Goal: Task Accomplishment & Management: Manage account settings

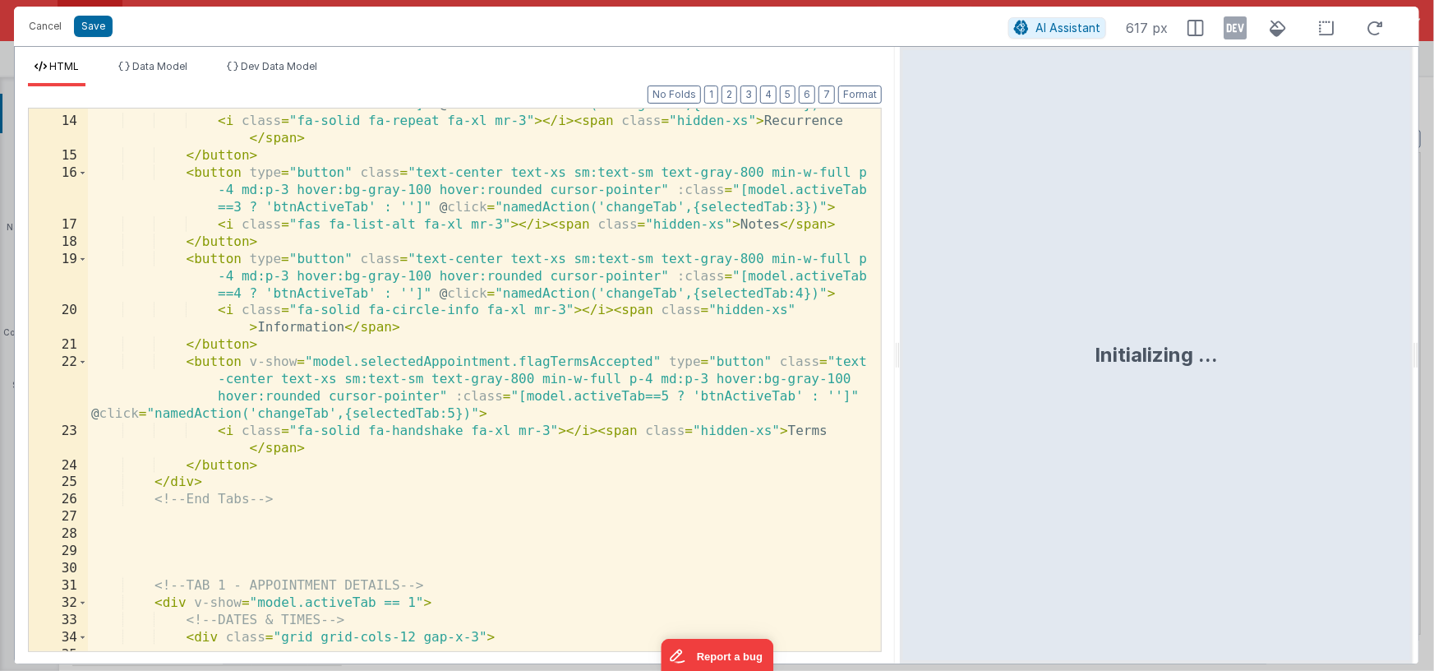
scroll to position [9451, 0]
click at [42, 26] on button "Cancel" at bounding box center [45, 26] width 49 height 23
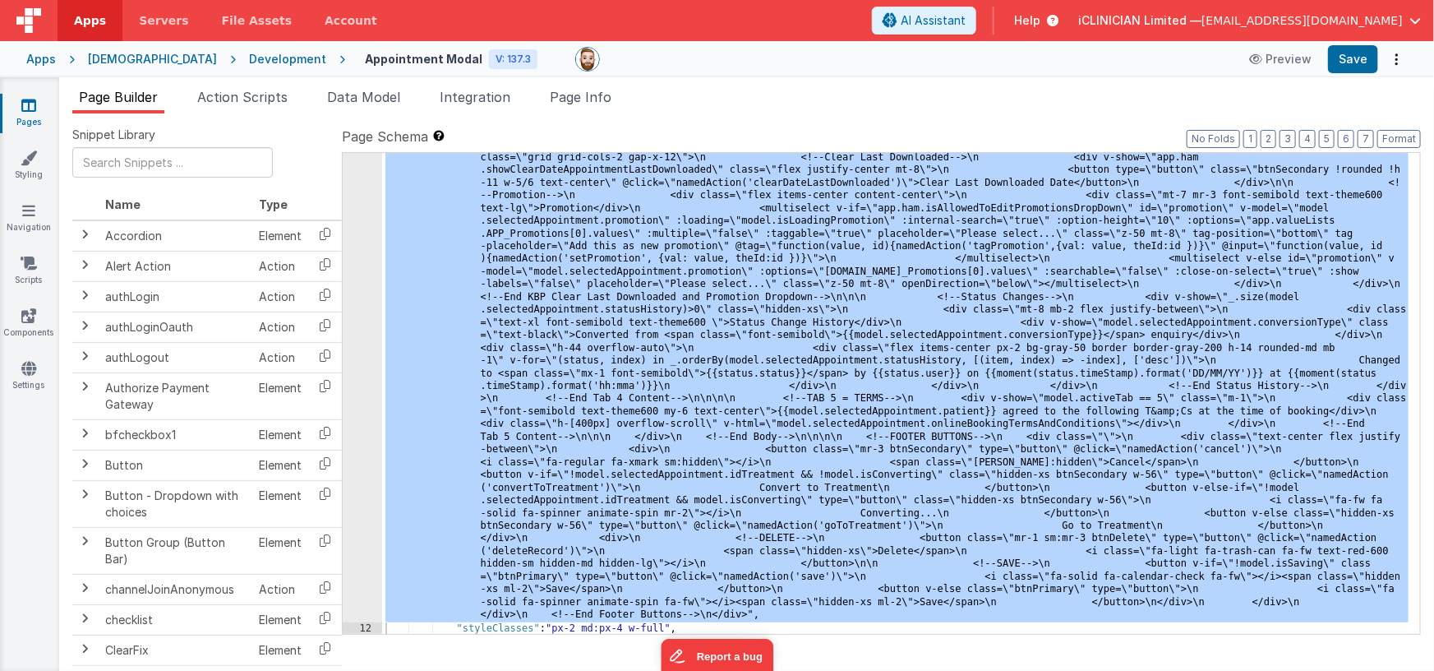
click at [108, 57] on div "[DEMOGRAPHIC_DATA]" at bounding box center [152, 59] width 129 height 16
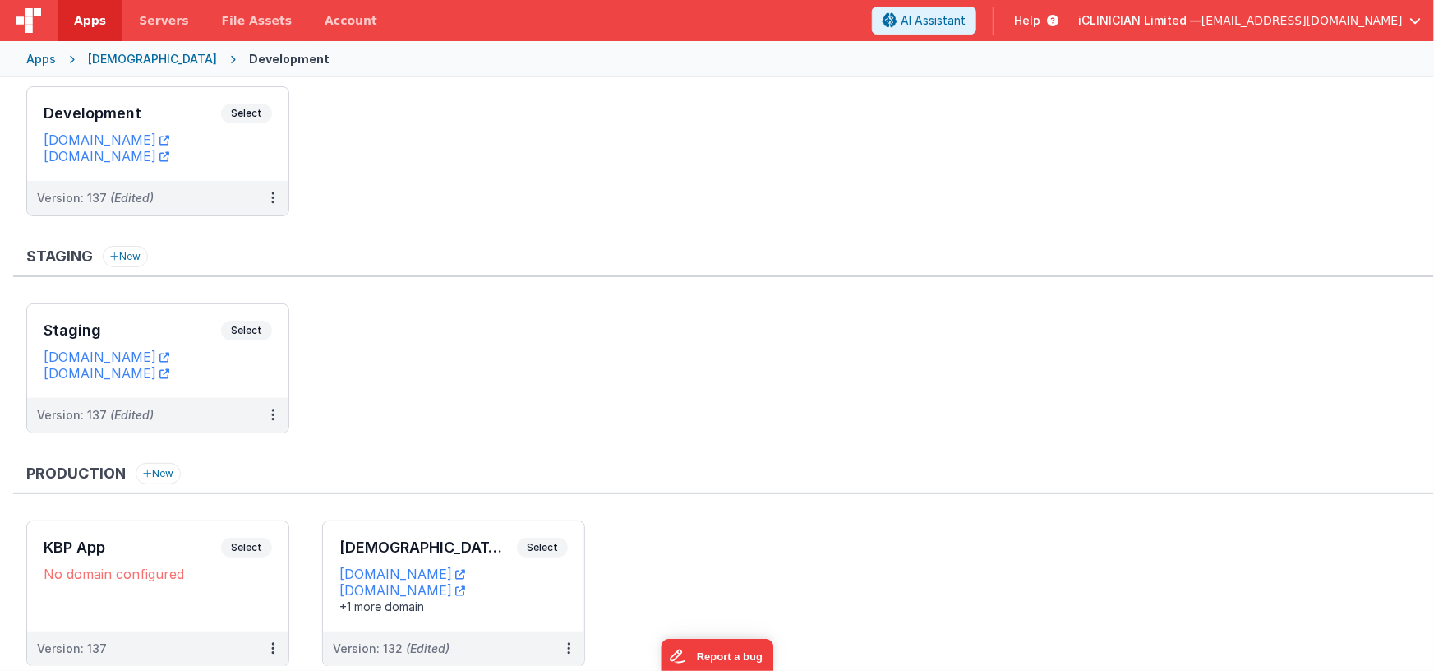
scroll to position [119, 0]
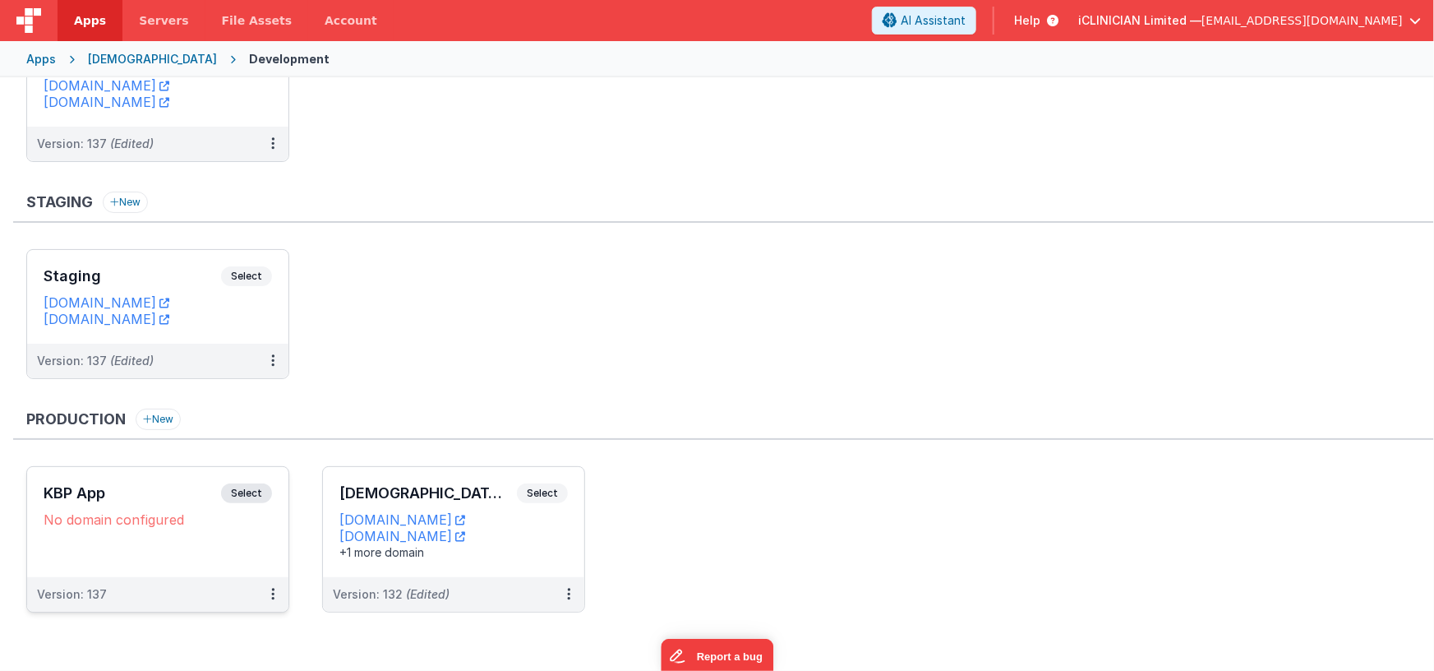
click at [252, 493] on span "Select" at bounding box center [246, 493] width 51 height 20
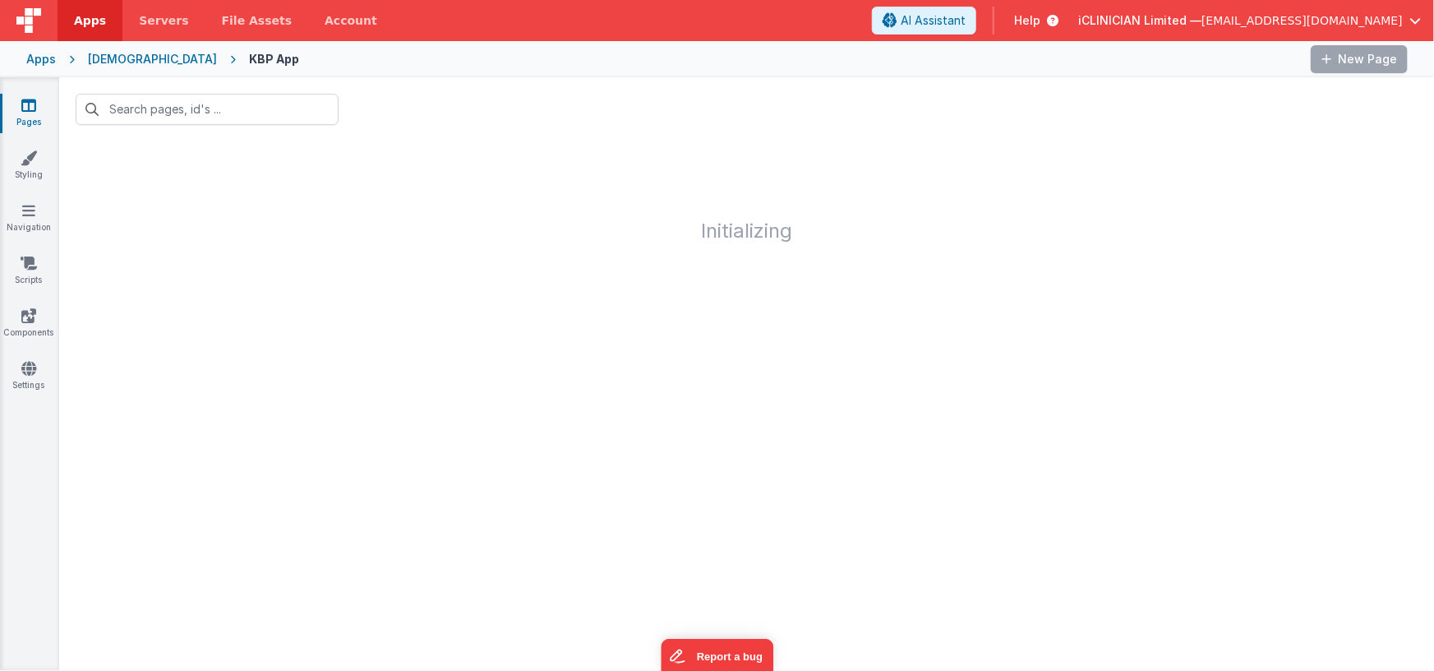
click at [109, 58] on div "[DEMOGRAPHIC_DATA]" at bounding box center [152, 59] width 129 height 16
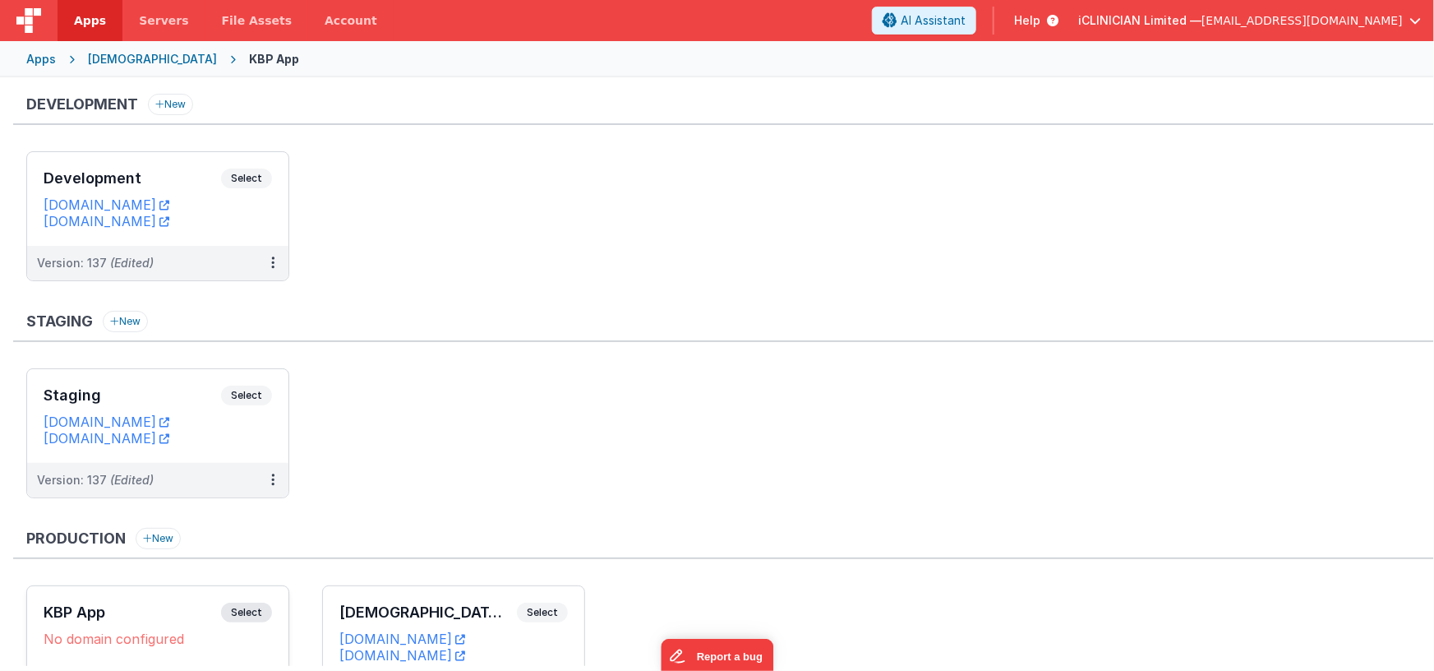
scroll to position [119, 0]
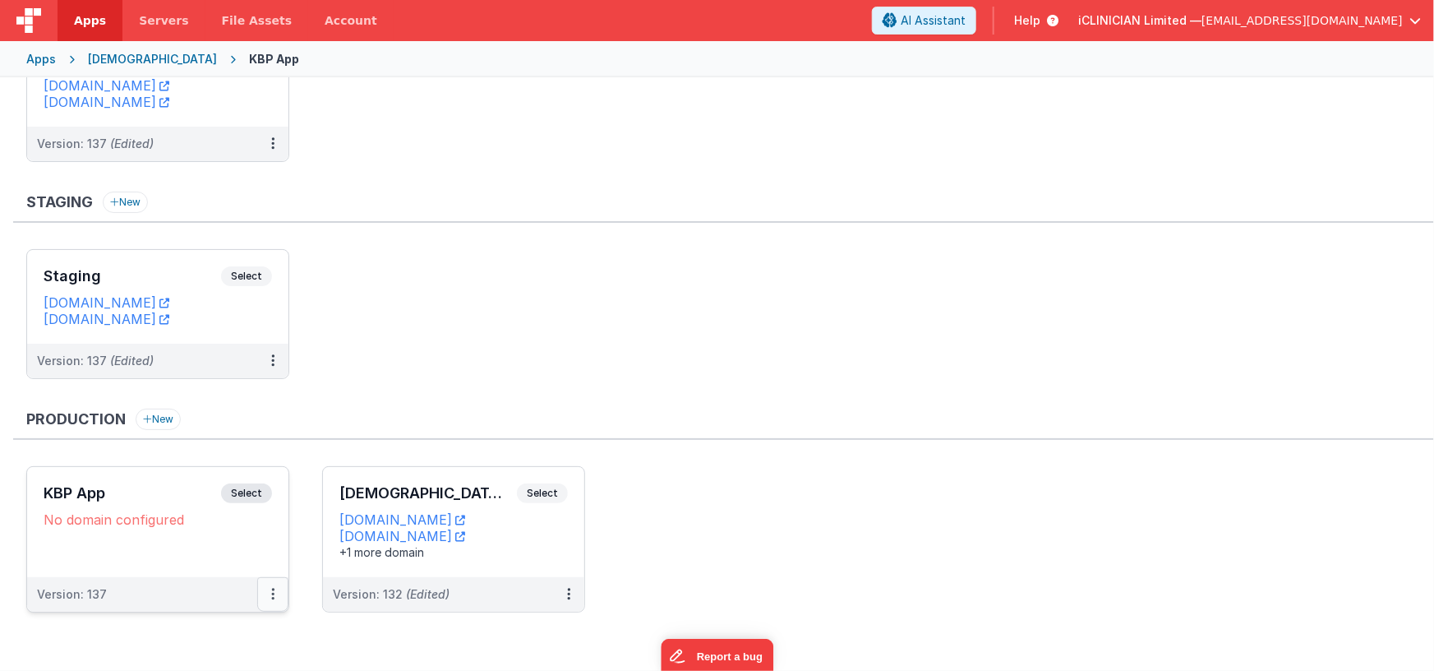
click at [267, 592] on button at bounding box center [272, 594] width 31 height 35
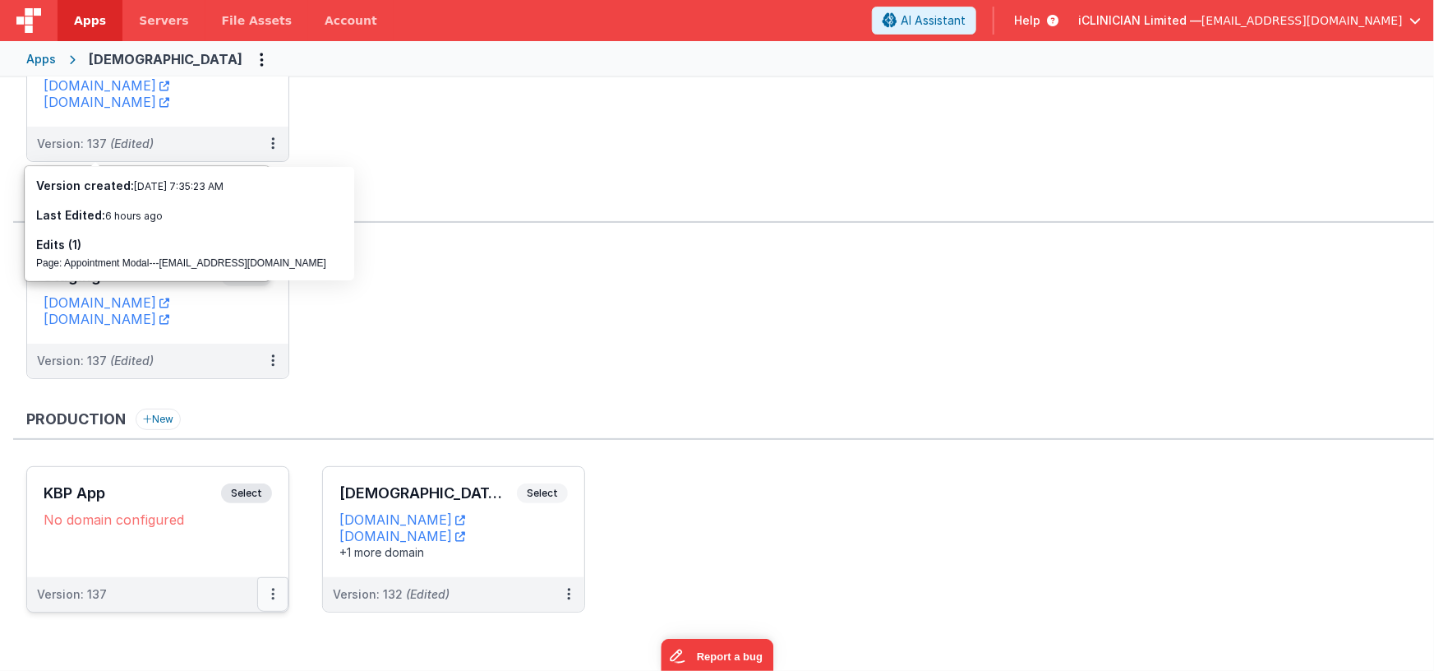
click at [275, 594] on button at bounding box center [272, 594] width 31 height 35
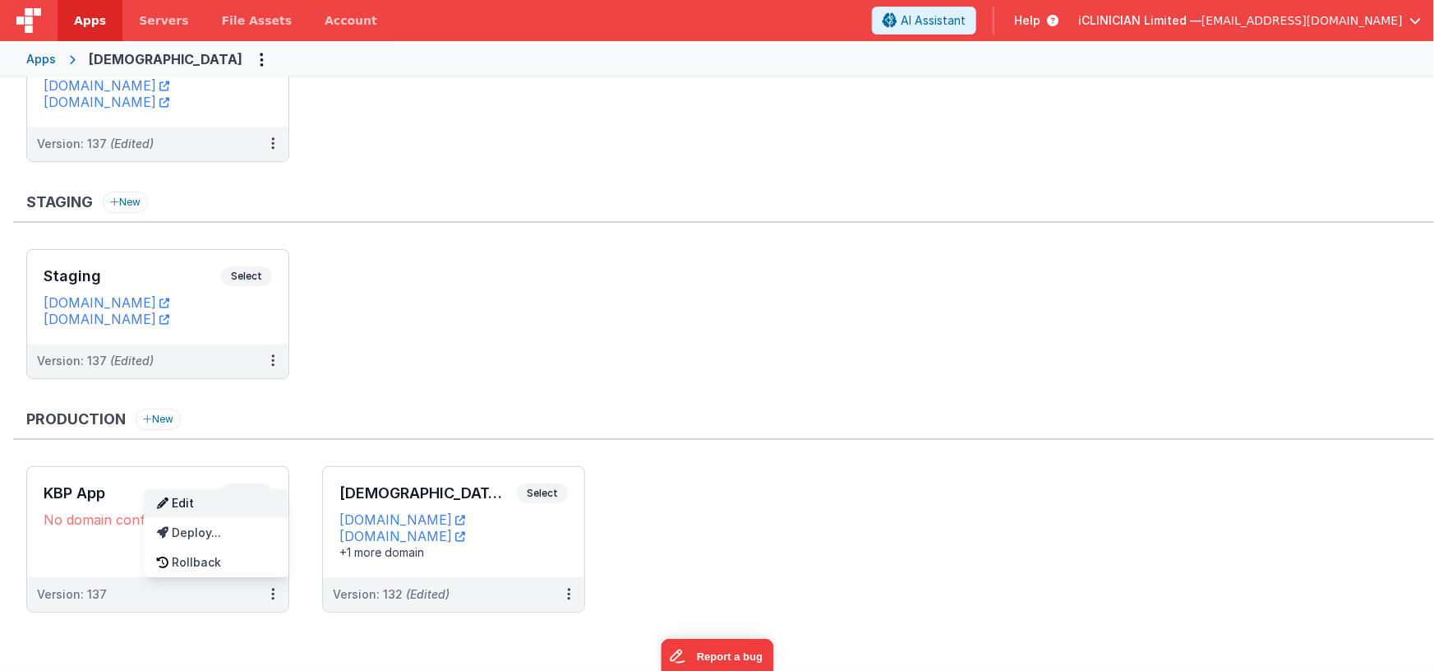
click at [208, 500] on link "Edit" at bounding box center [216, 503] width 145 height 30
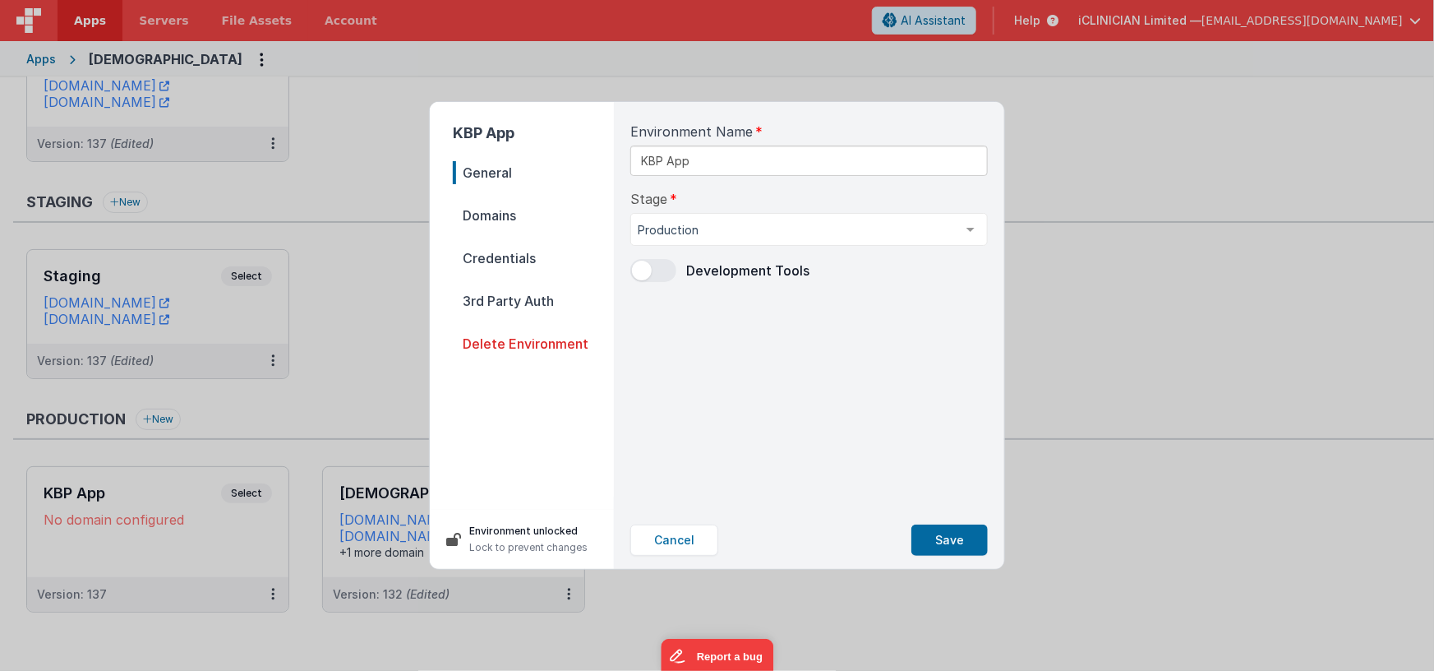
click at [508, 224] on span "Domains" at bounding box center [533, 215] width 161 height 23
select select "[DOMAIN_NAME]"
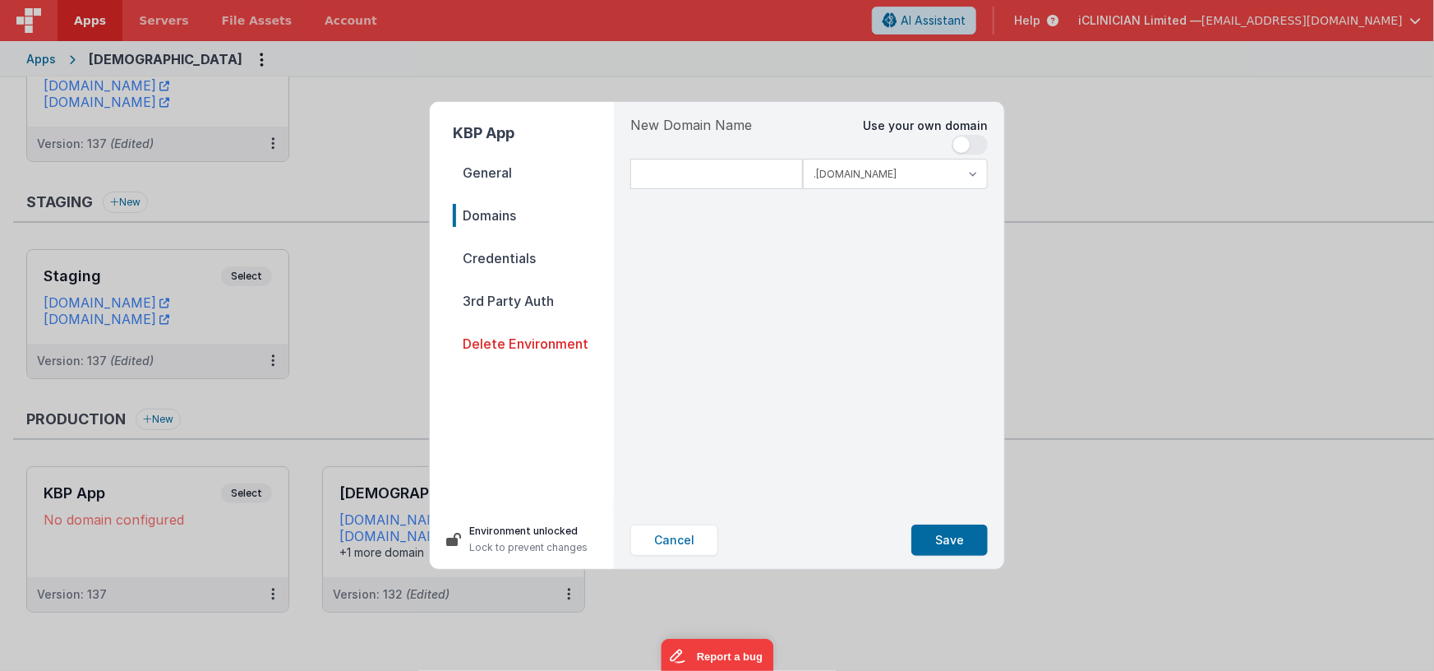
click at [969, 144] on span at bounding box center [970, 145] width 36 height 20
click at [757, 180] on input at bounding box center [809, 174] width 358 height 30
click at [636, 173] on input "[PERSON_NAME][DOMAIN_NAME]" at bounding box center [809, 174] width 358 height 30
type input "[DOMAIN_NAME]"
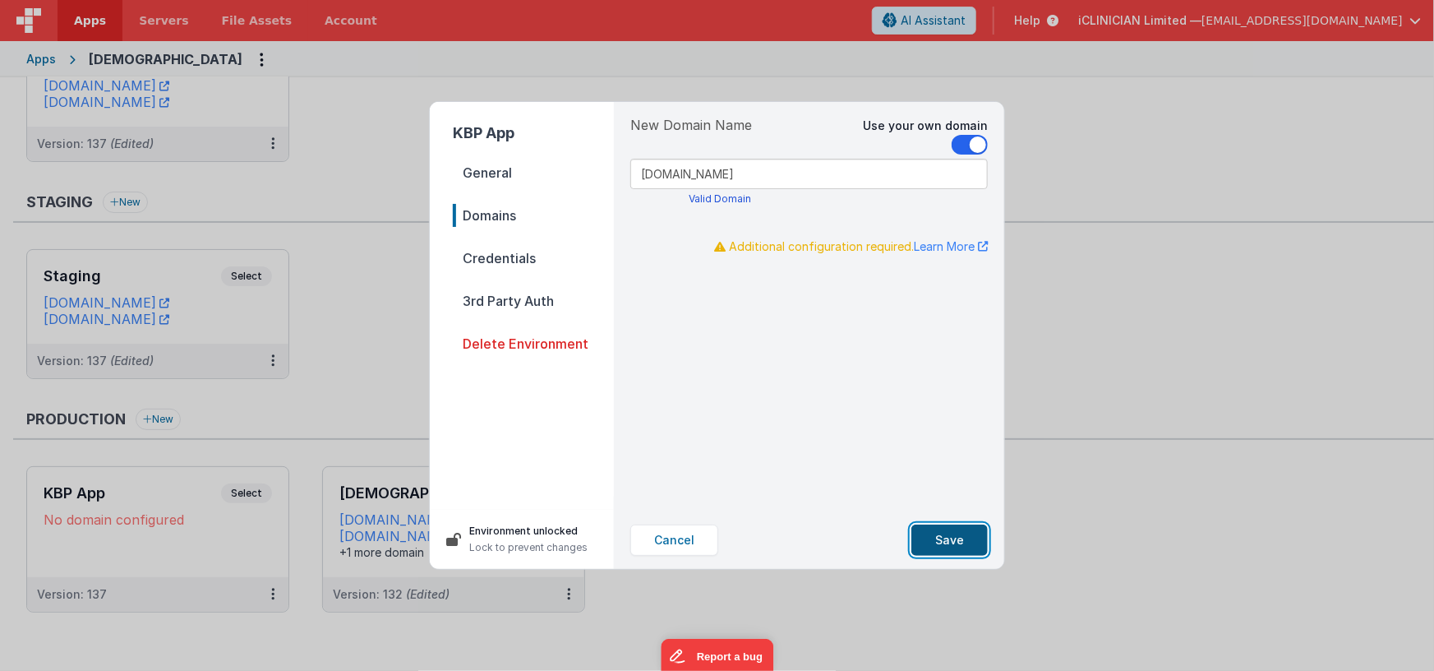
click at [941, 533] on button "Save" at bounding box center [950, 539] width 76 height 31
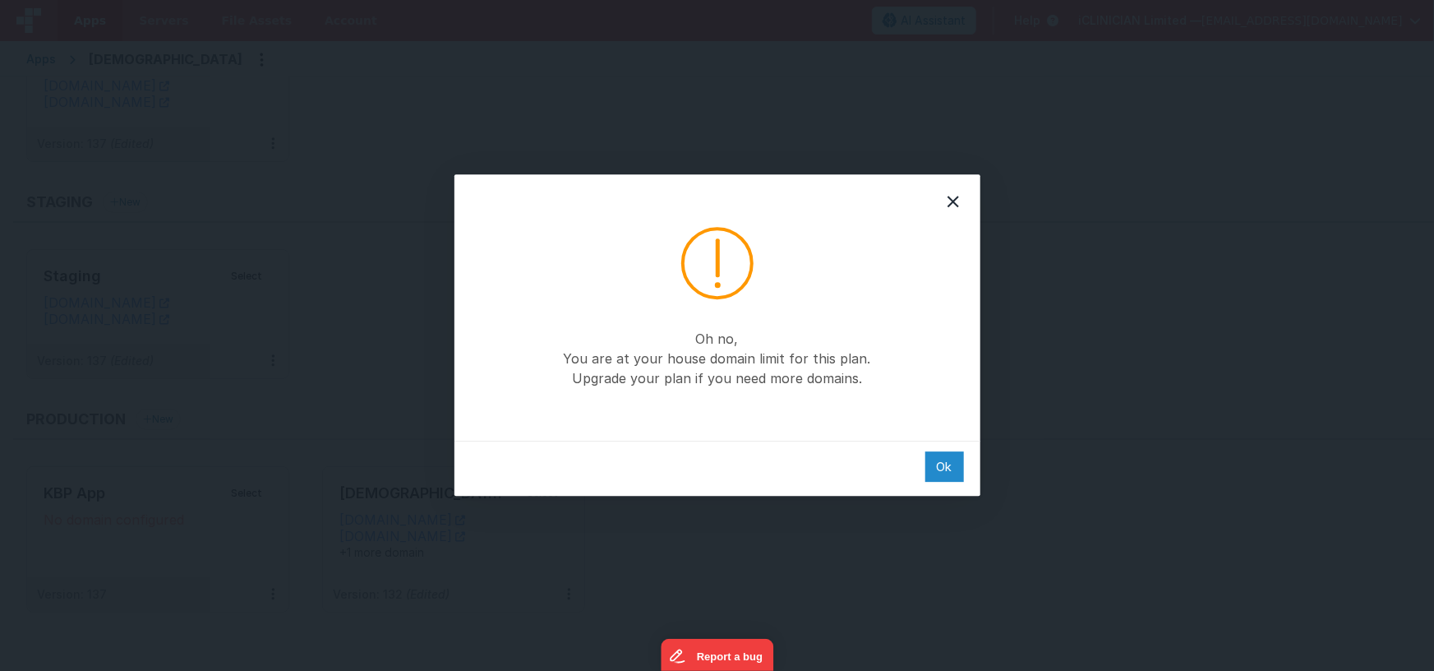
click at [949, 463] on div "Ok" at bounding box center [944, 466] width 39 height 30
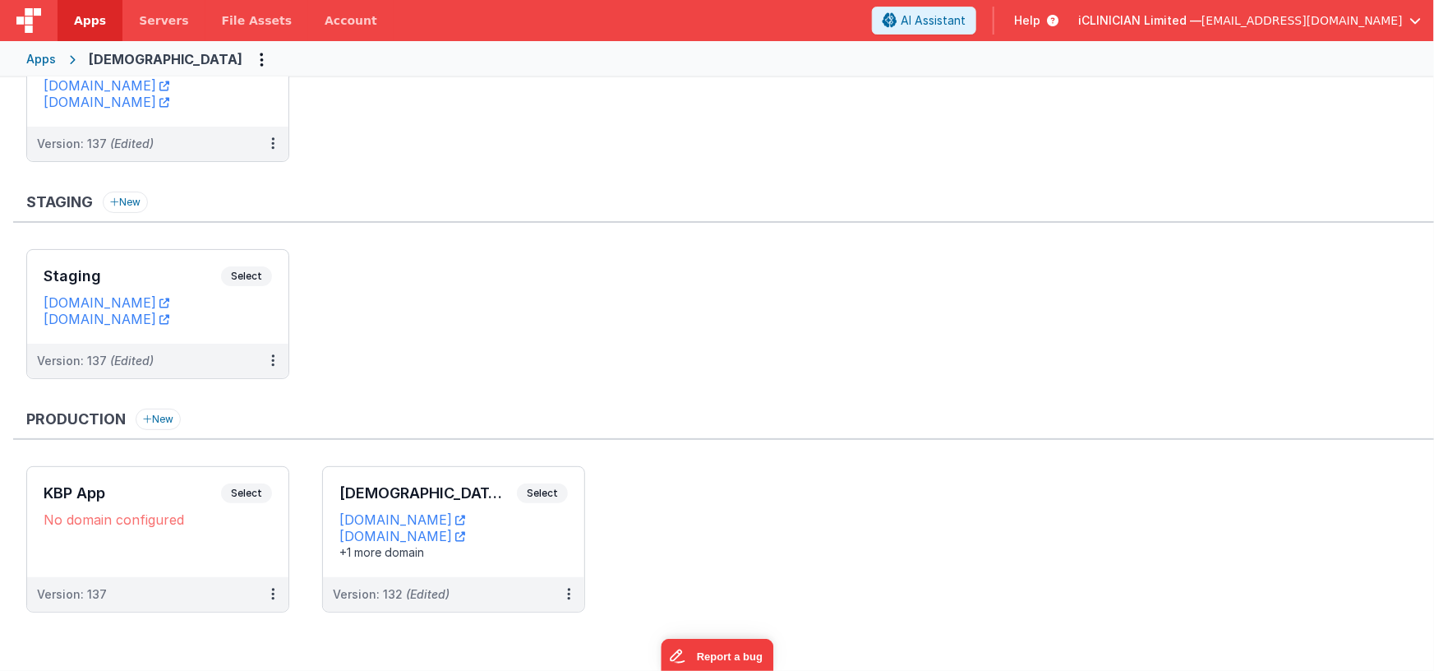
click at [1373, 25] on span "[EMAIL_ADDRESS][DOMAIN_NAME]" at bounding box center [1302, 20] width 201 height 16
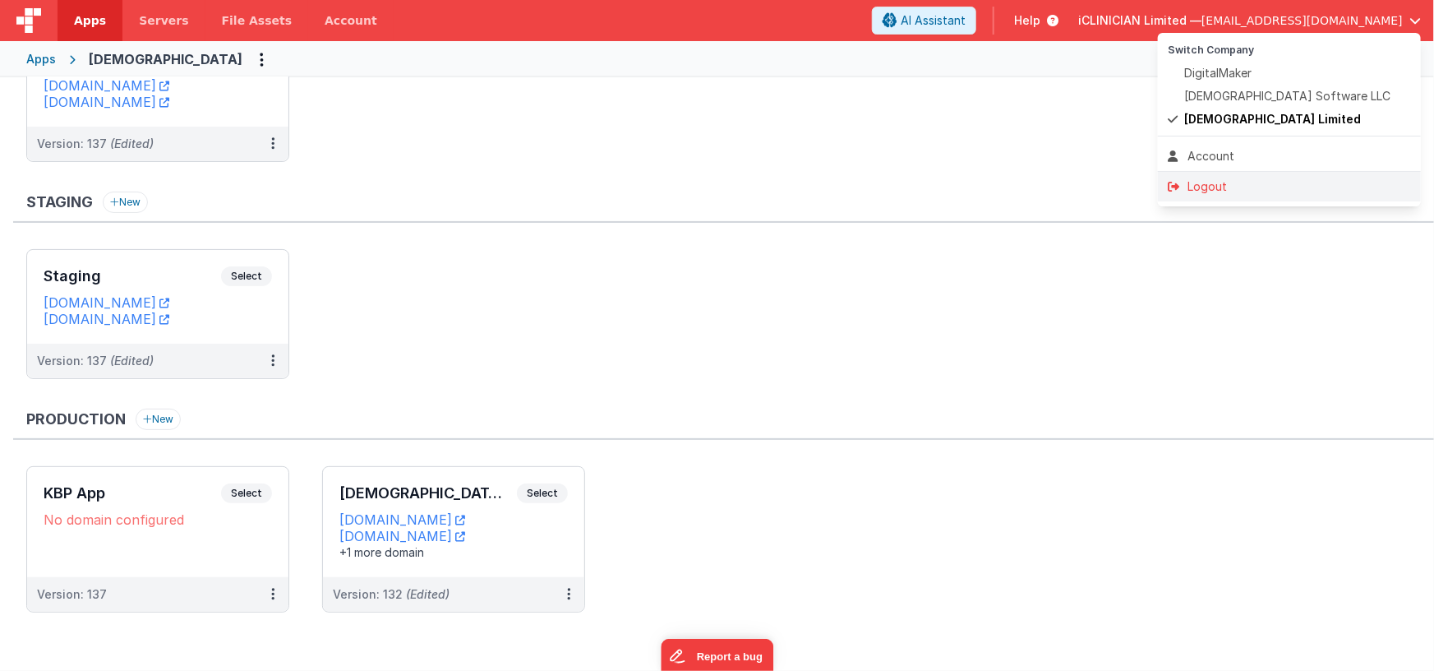
click at [1225, 183] on div "Logout" at bounding box center [1289, 186] width 243 height 16
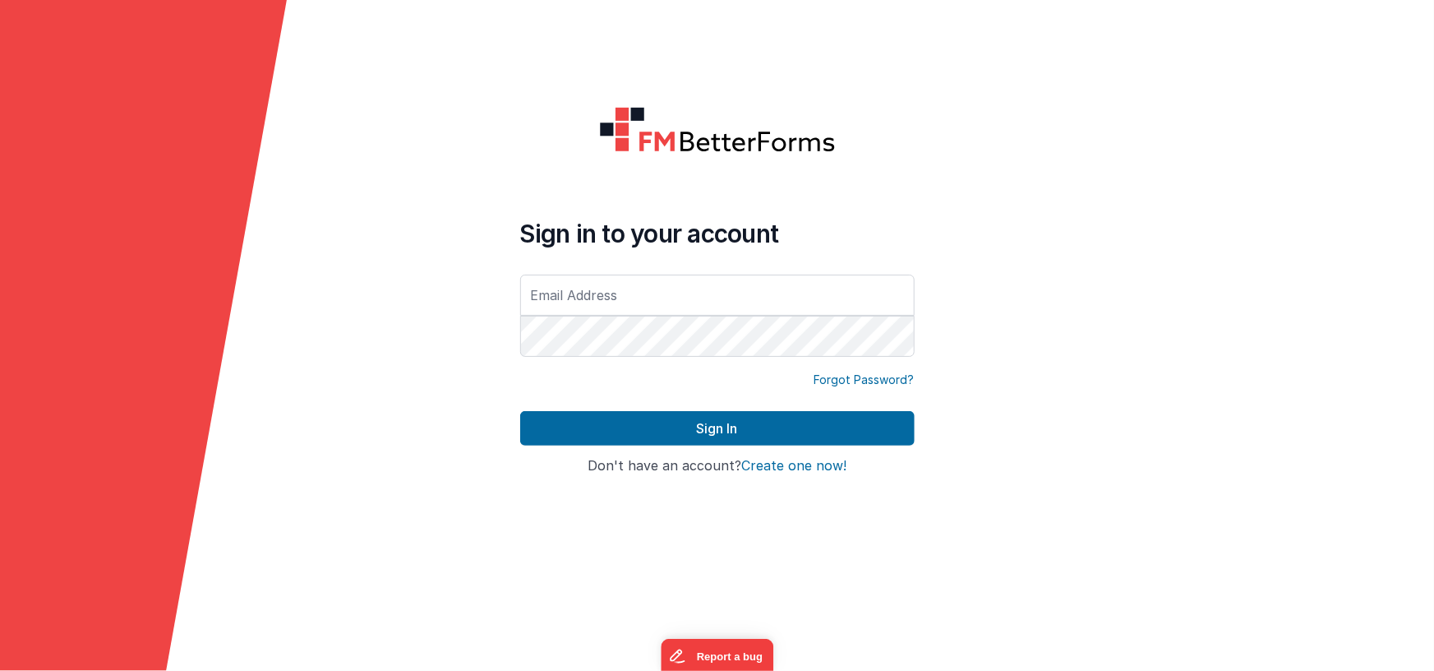
click at [649, 298] on input "text" at bounding box center [717, 295] width 395 height 41
type input "[EMAIL_ADDRESS][DOMAIN_NAME]"
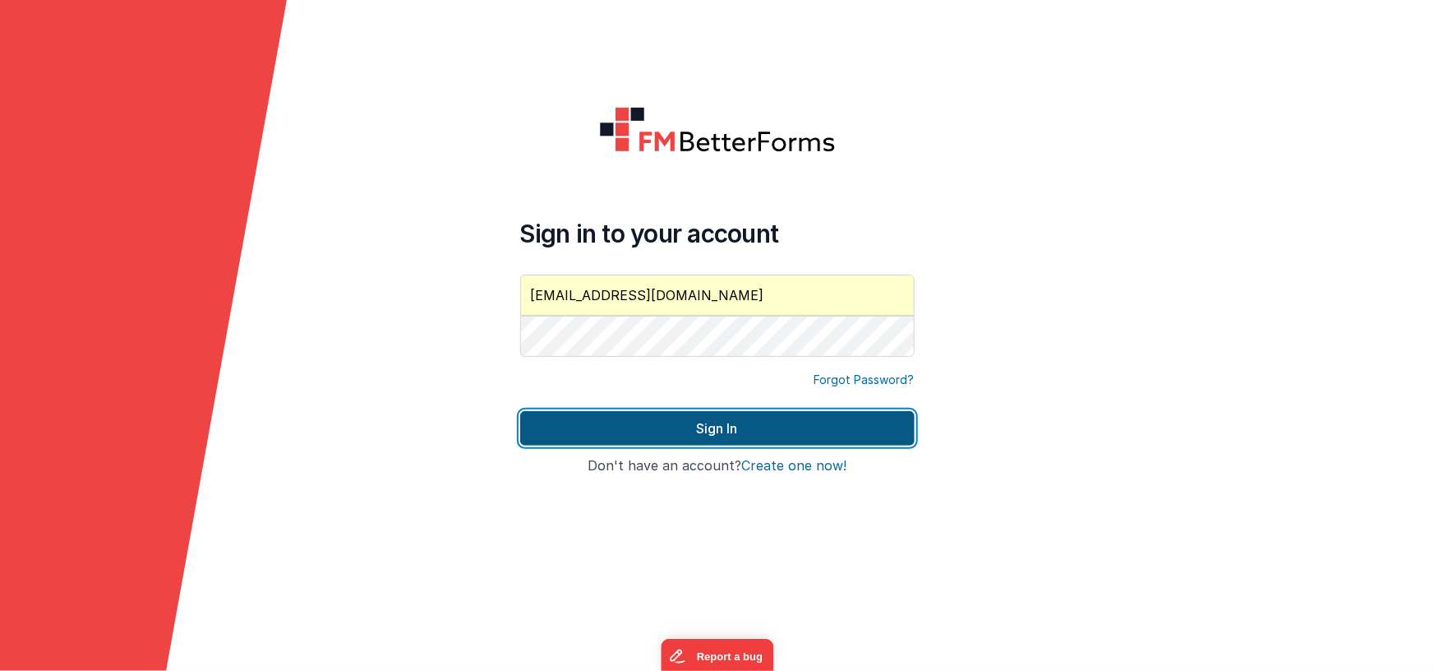
click at [621, 431] on button "Sign In" at bounding box center [717, 428] width 395 height 35
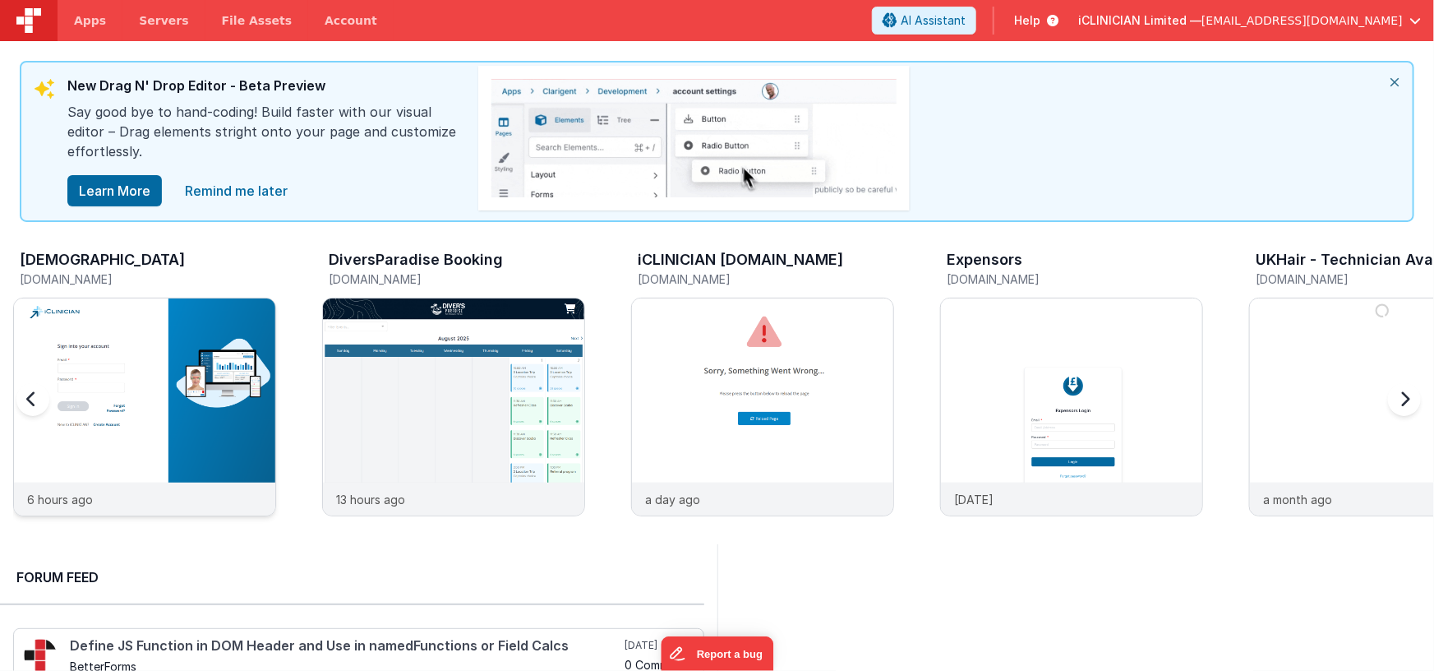
click at [130, 362] on img at bounding box center [144, 428] width 261 height 261
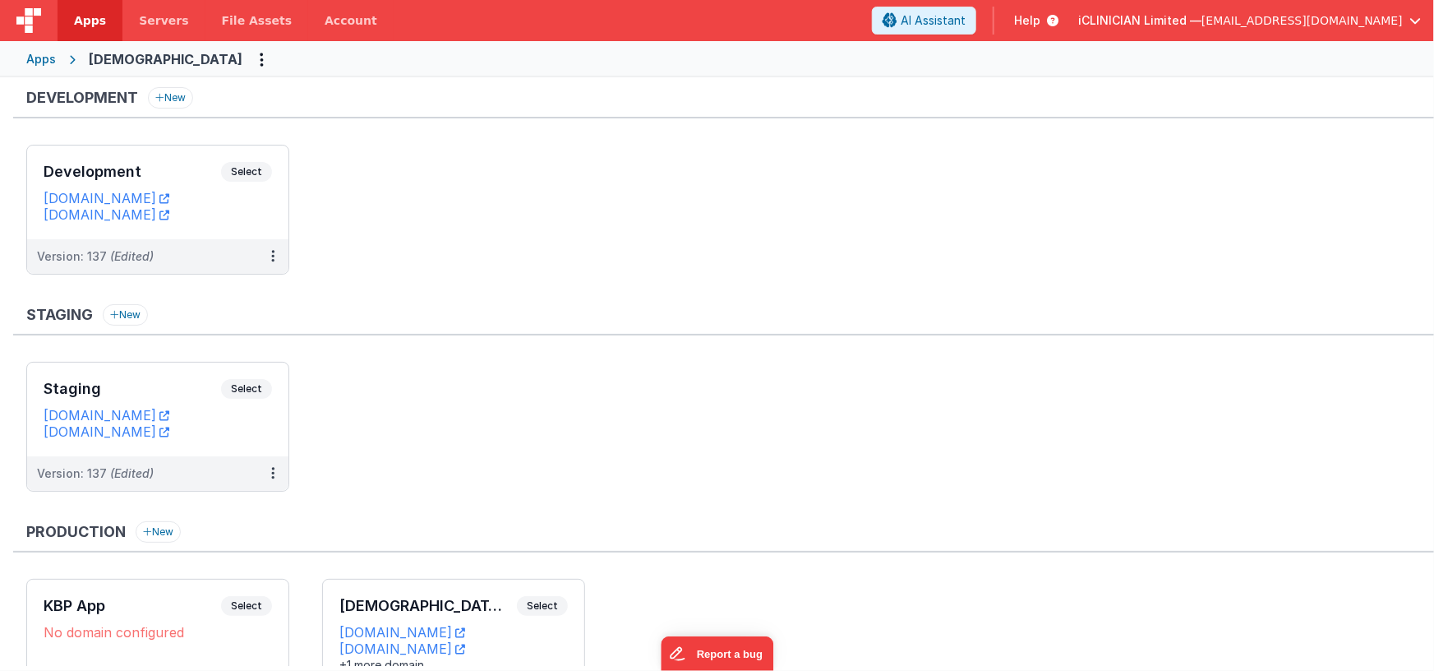
scroll to position [11, 0]
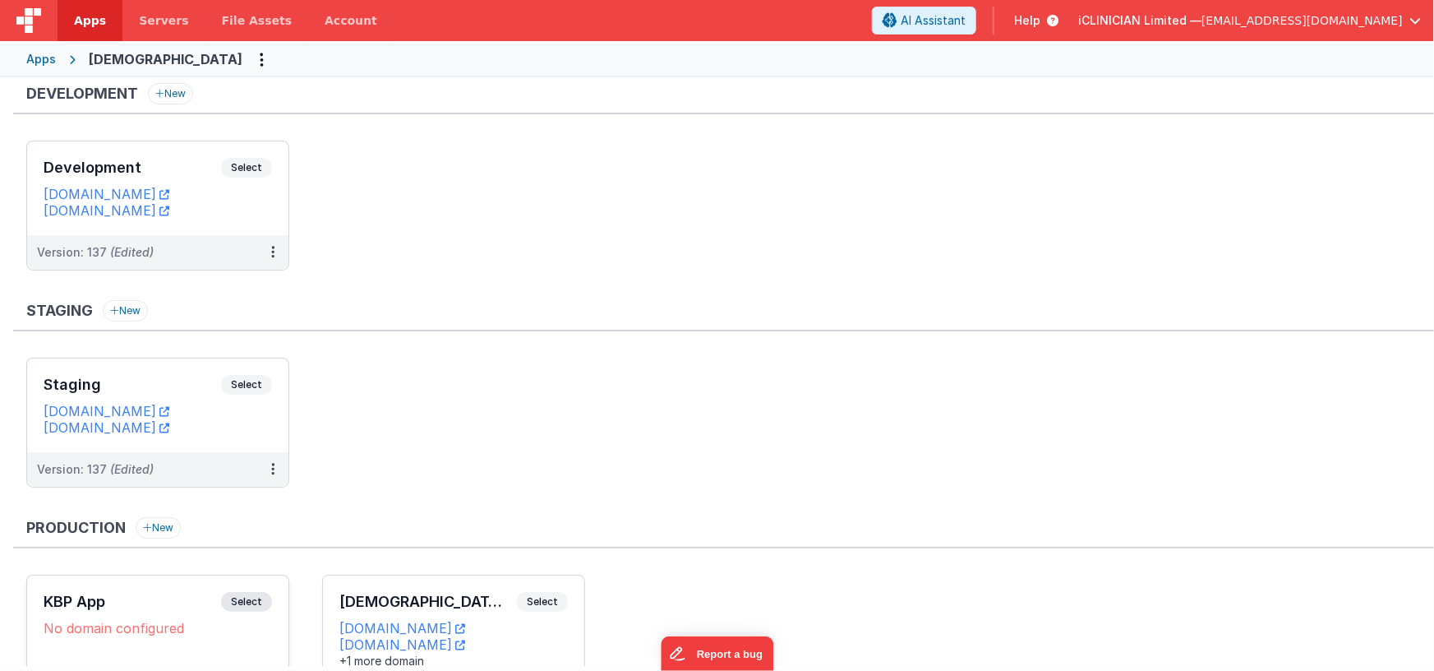
click at [243, 602] on span "Select" at bounding box center [246, 602] width 51 height 20
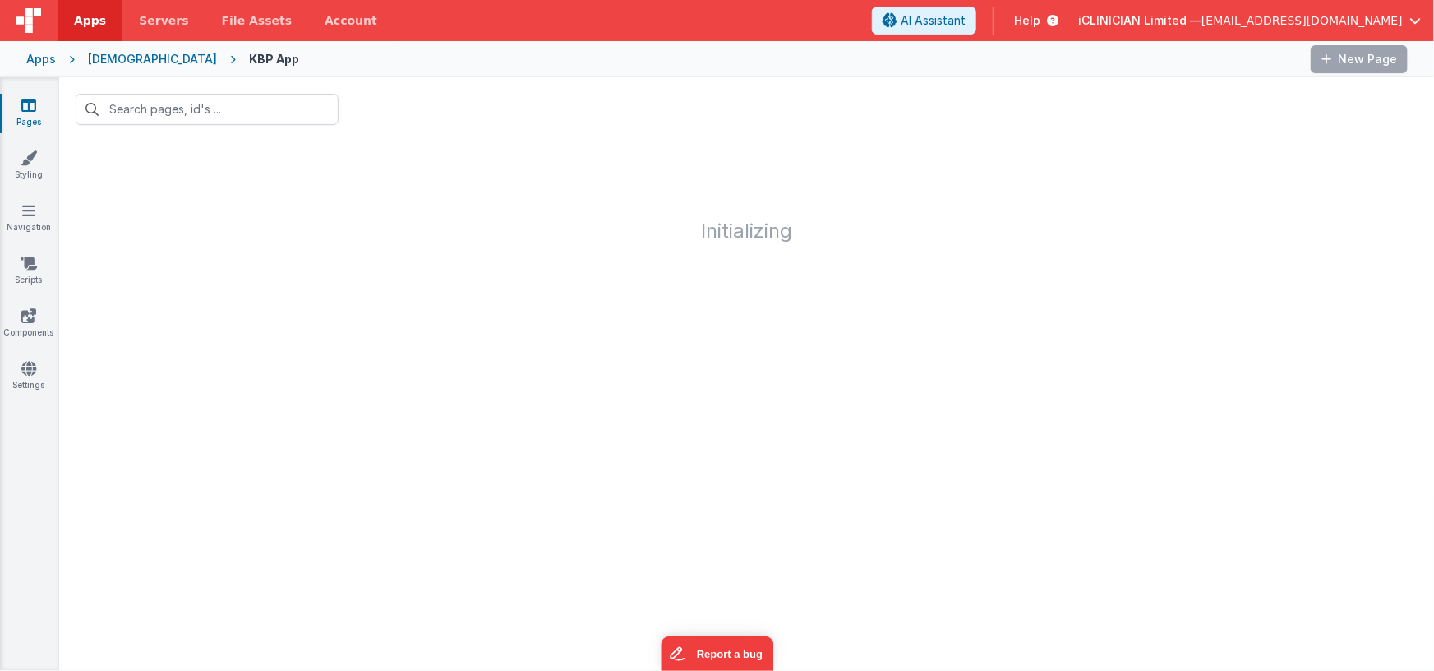
click at [113, 61] on div "[DEMOGRAPHIC_DATA]" at bounding box center [152, 59] width 129 height 16
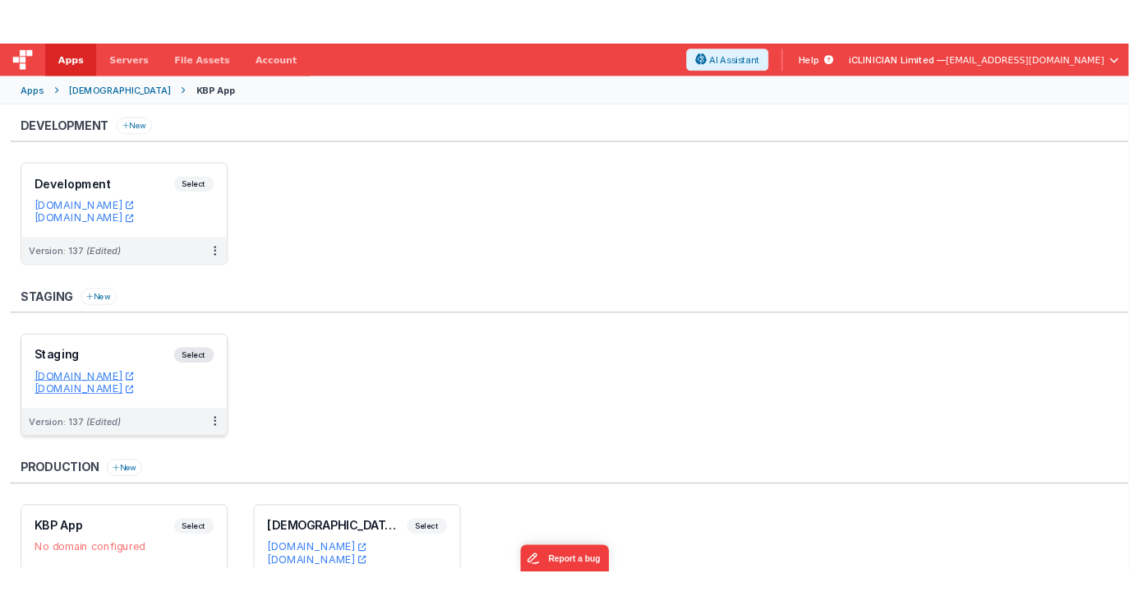
scroll to position [119, 0]
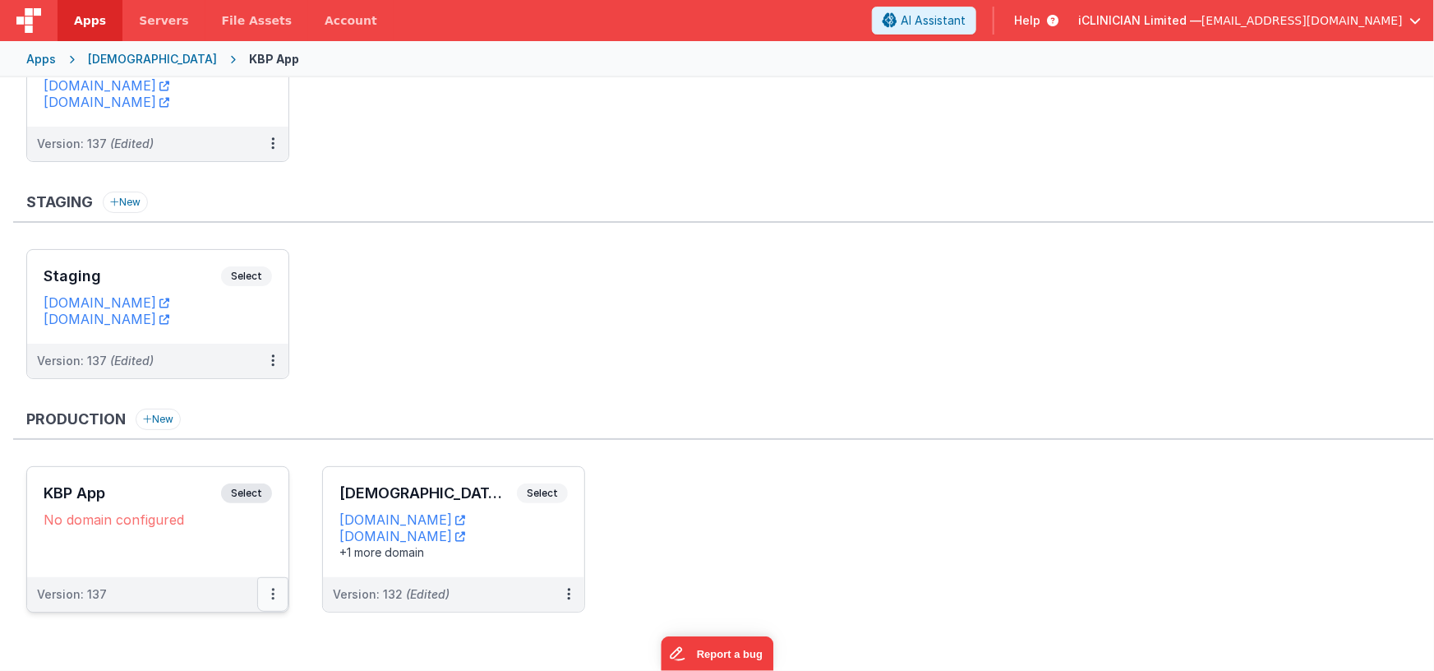
click at [273, 593] on icon at bounding box center [272, 593] width 3 height 1
click at [267, 588] on button at bounding box center [272, 594] width 31 height 35
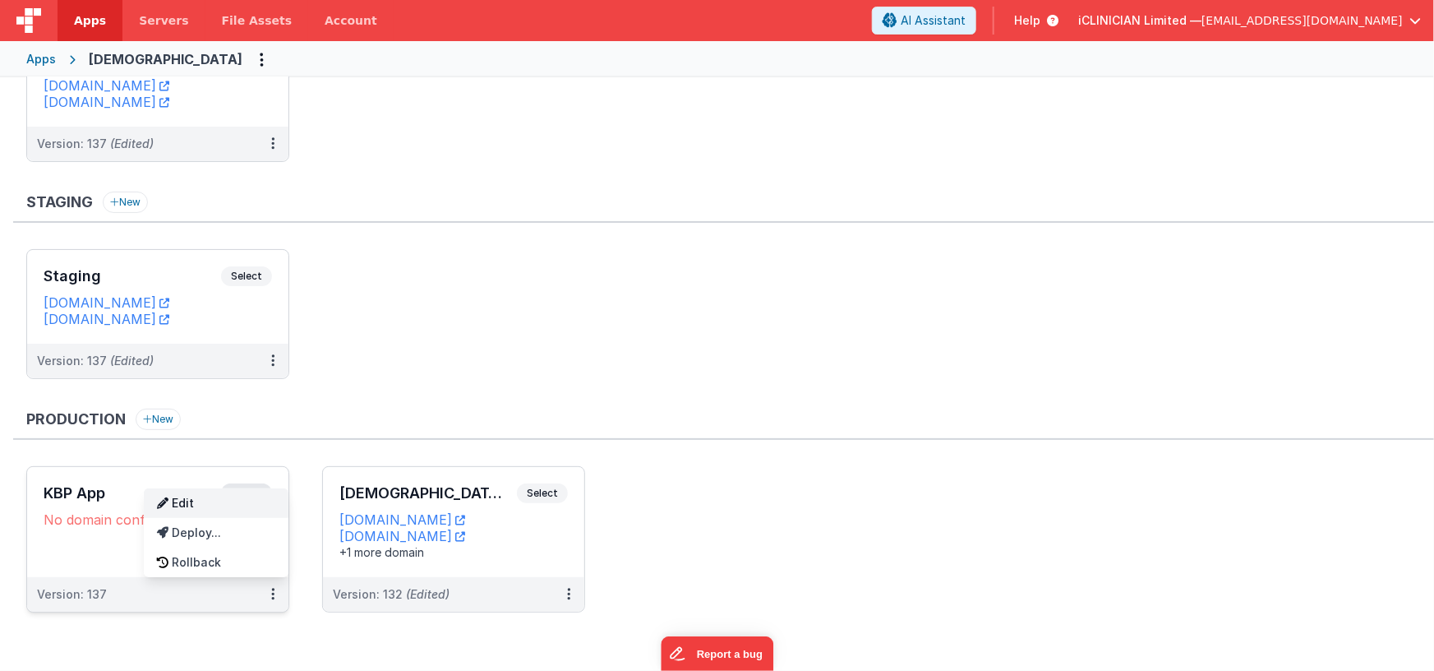
click at [216, 504] on link "Edit" at bounding box center [216, 503] width 145 height 30
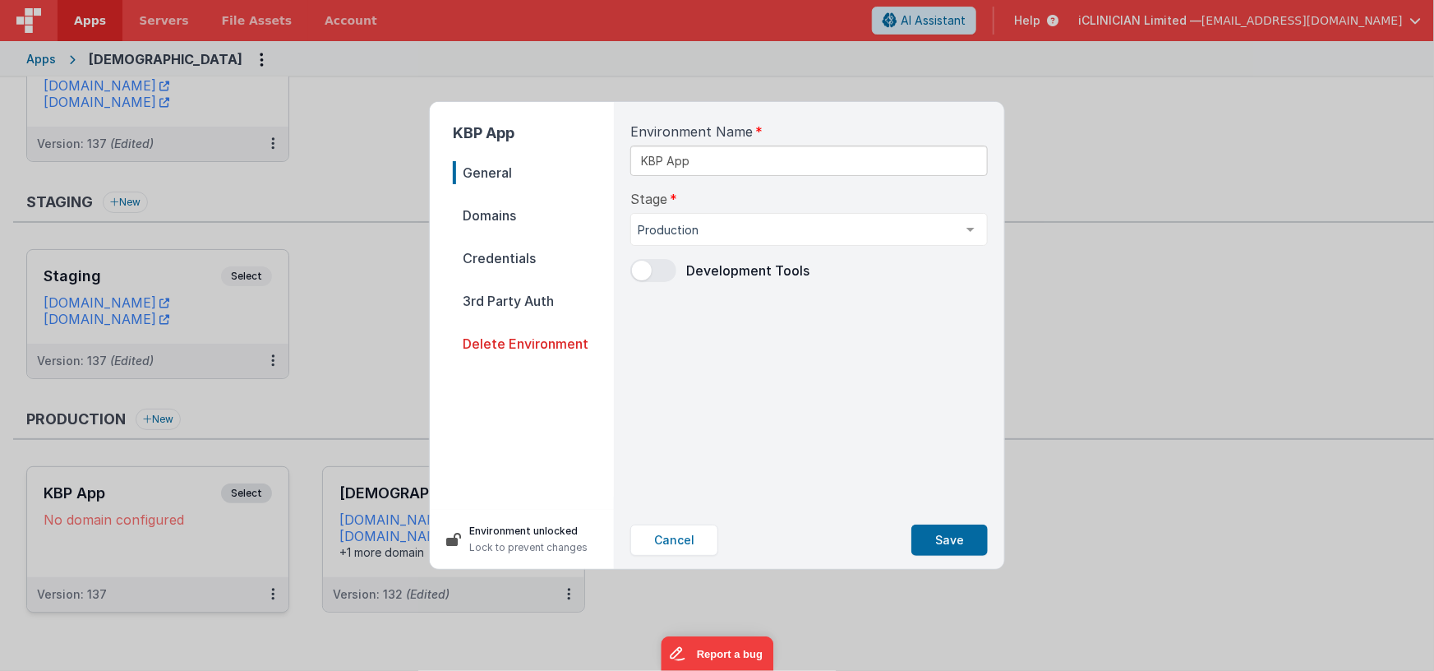
click at [523, 252] on span "Credentials" at bounding box center [533, 258] width 161 height 23
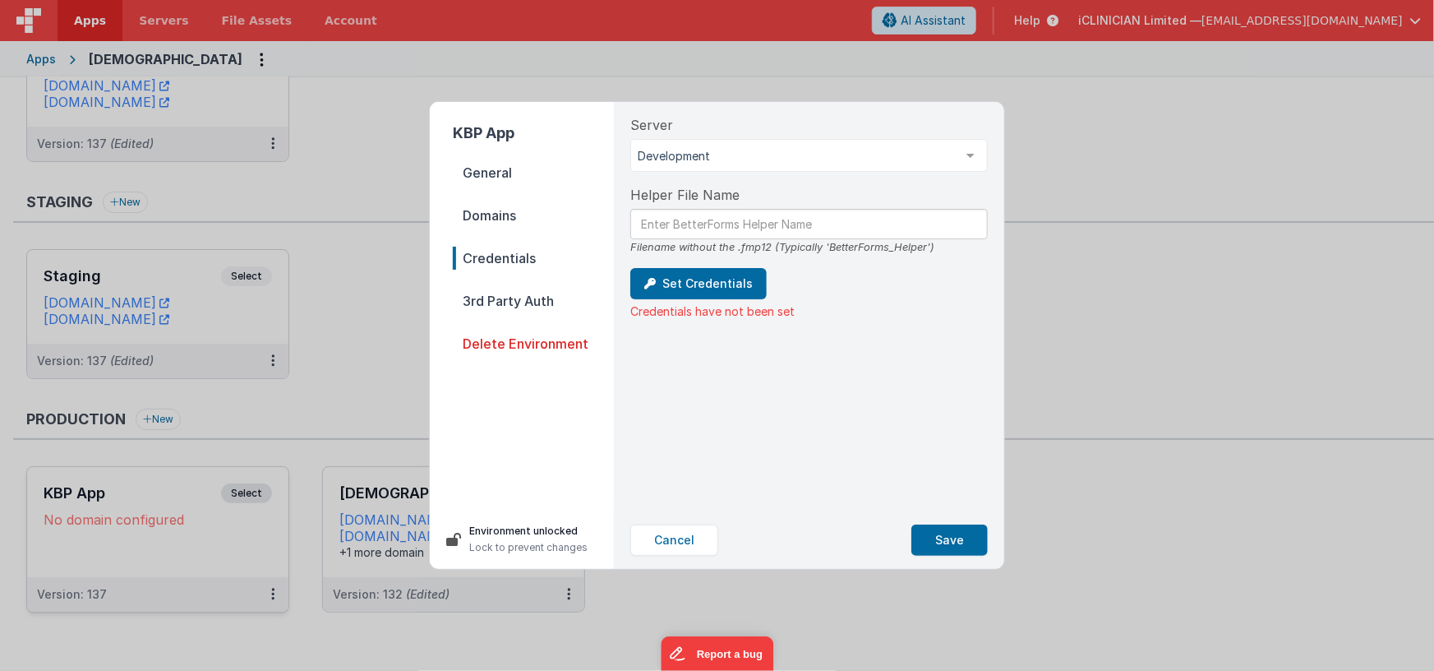
click at [499, 216] on span "Domains" at bounding box center [533, 215] width 161 height 23
select select "[DOMAIN_NAME]"
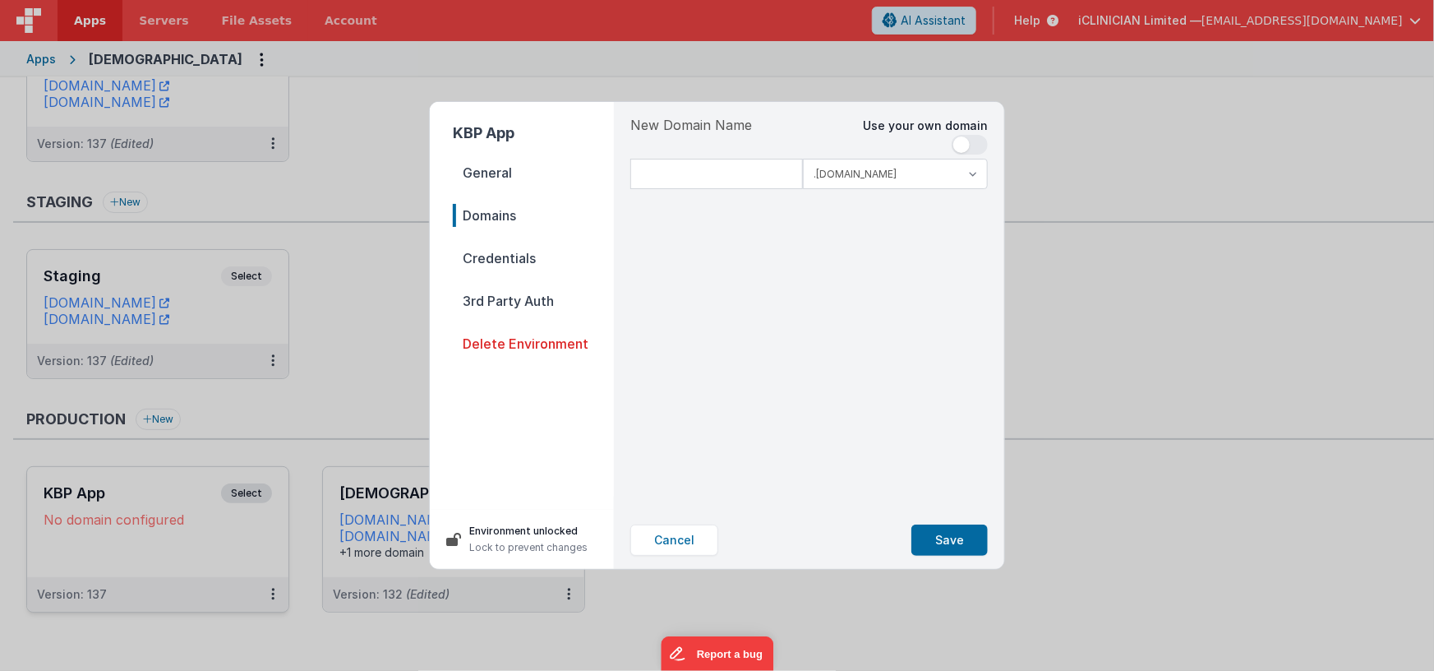
click at [972, 141] on span at bounding box center [970, 145] width 36 height 20
click at [778, 177] on input at bounding box center [809, 174] width 358 height 30
type input "[DOMAIN_NAME]"
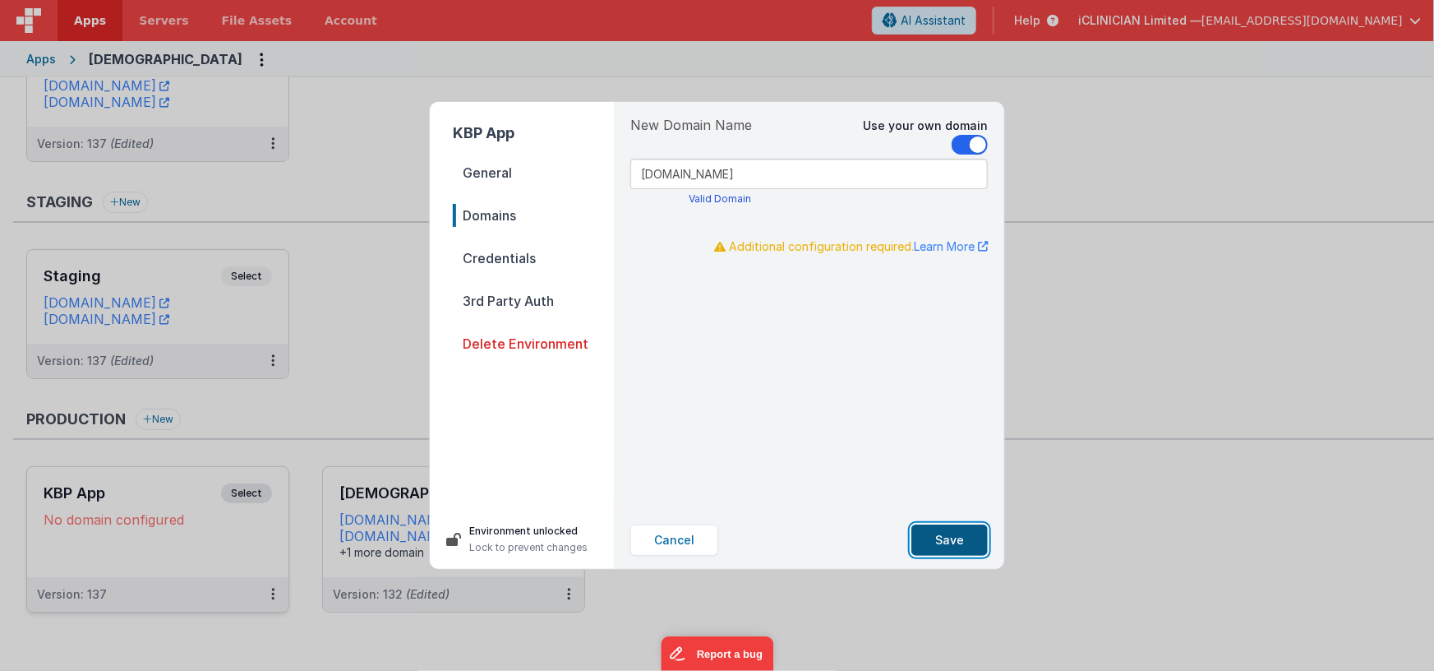
click at [950, 538] on button "Save" at bounding box center [950, 539] width 76 height 31
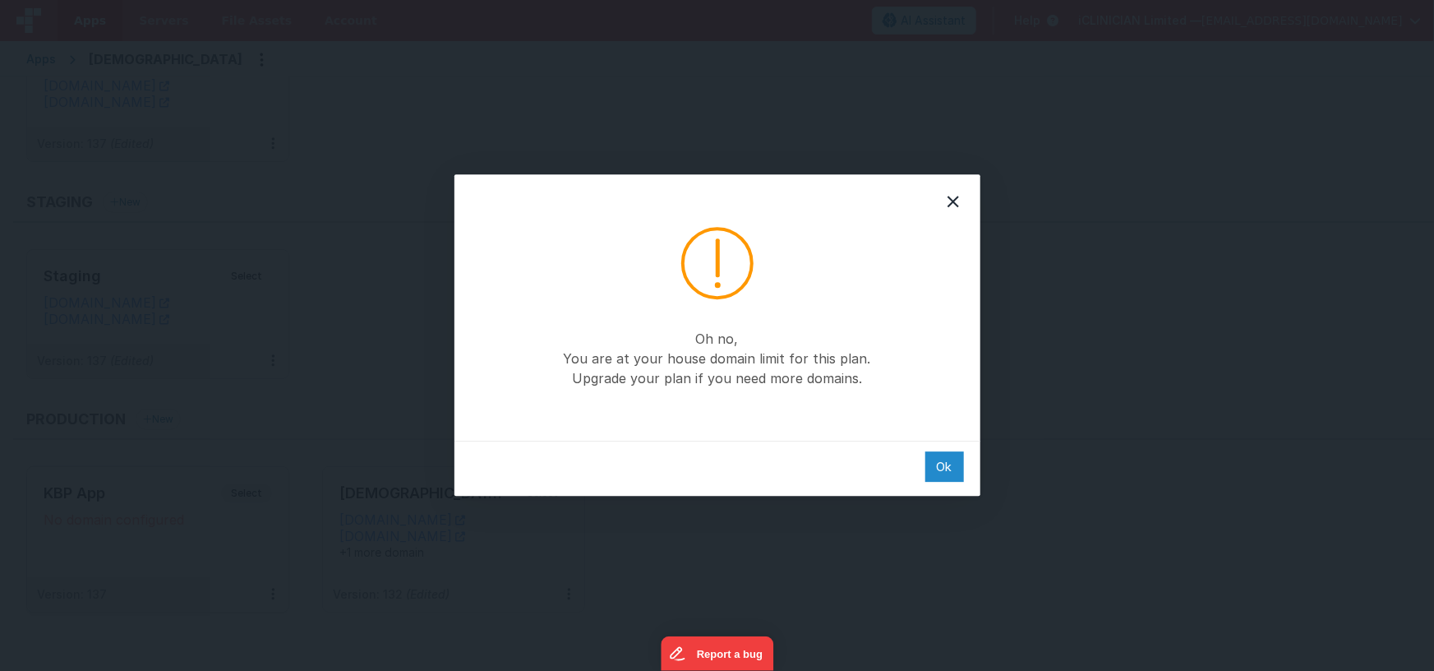
click at [951, 468] on div "Ok" at bounding box center [944, 466] width 39 height 30
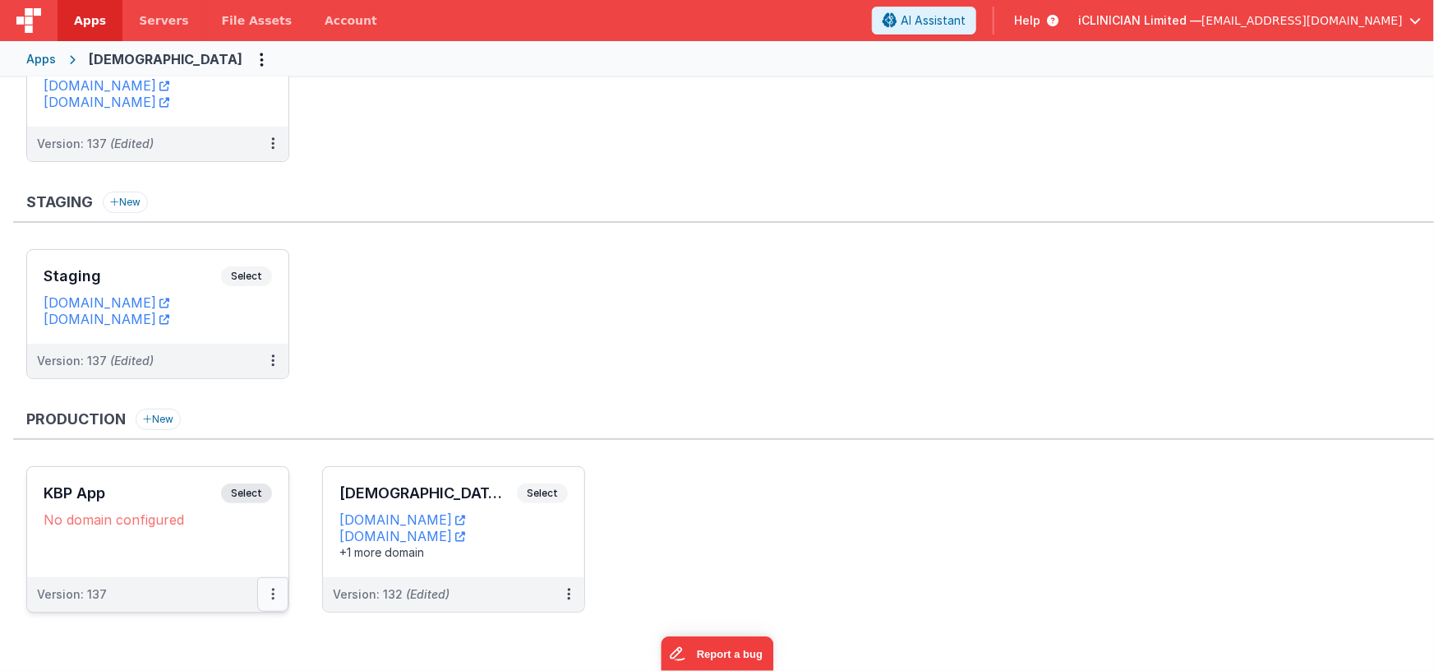
click at [271, 593] on icon at bounding box center [272, 593] width 3 height 1
click at [214, 504] on link "Edit" at bounding box center [216, 503] width 145 height 30
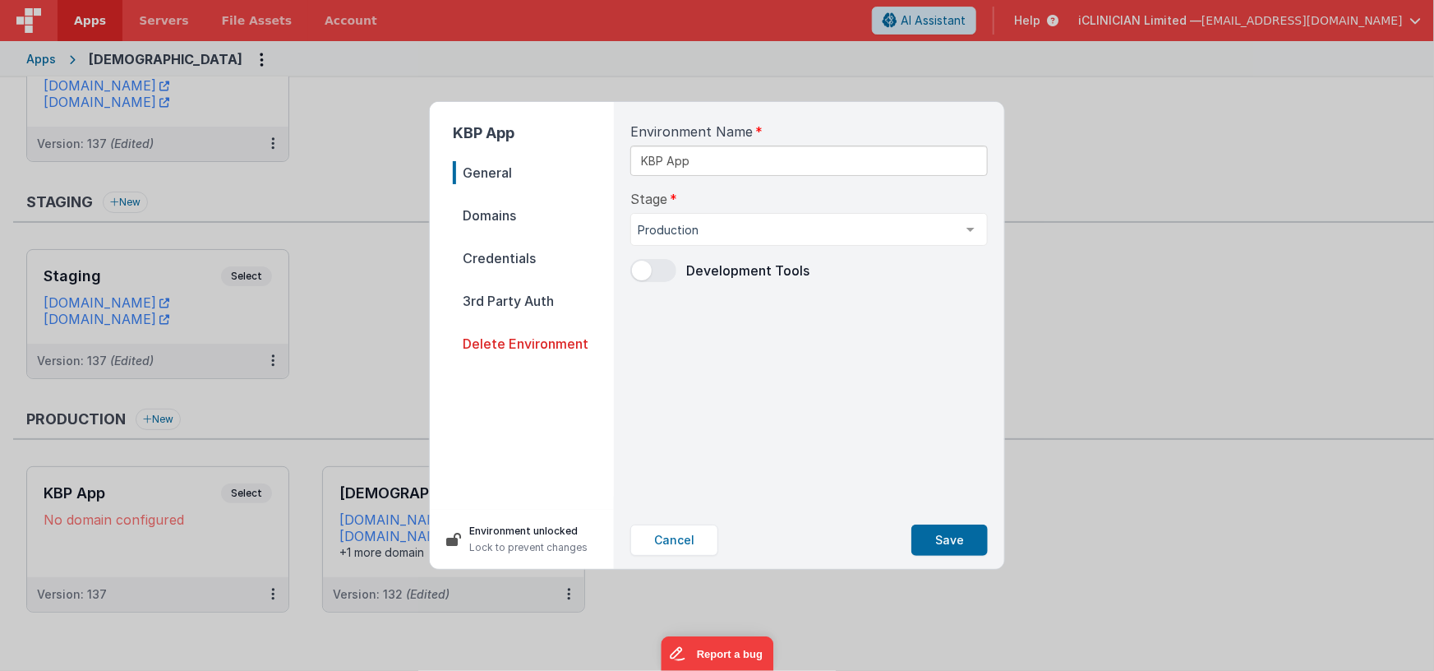
click at [509, 223] on span "Domains" at bounding box center [533, 215] width 161 height 23
select select "[DOMAIN_NAME]"
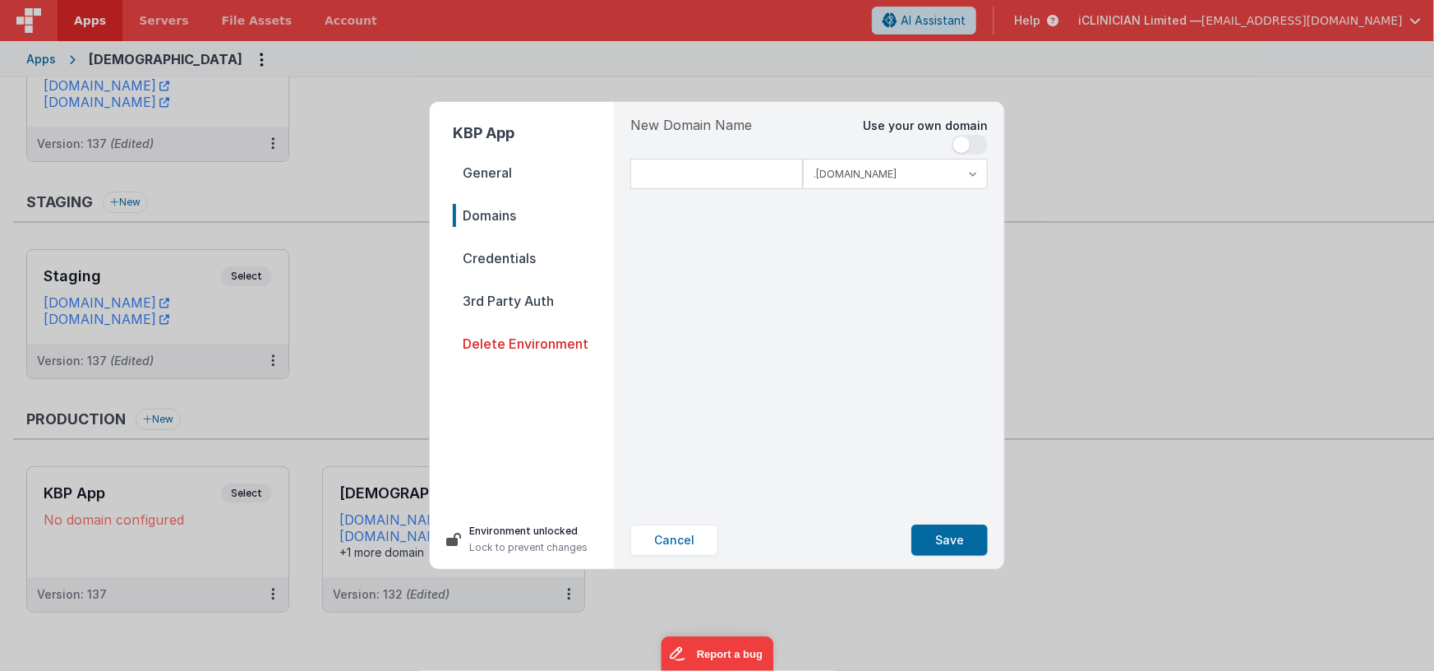
click at [969, 143] on span at bounding box center [961, 144] width 16 height 16
click at [735, 177] on input at bounding box center [809, 174] width 358 height 30
type input "[DOMAIN_NAME]"
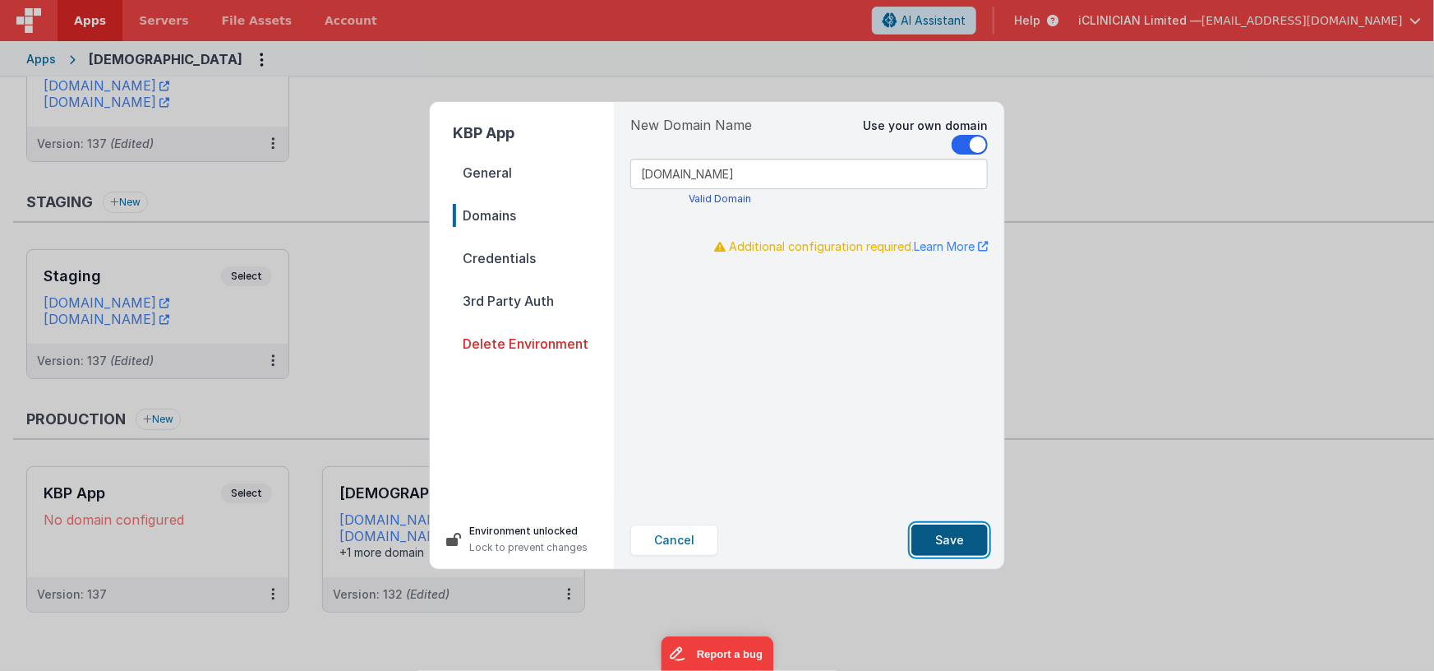
click at [940, 535] on button "Save" at bounding box center [950, 539] width 76 height 31
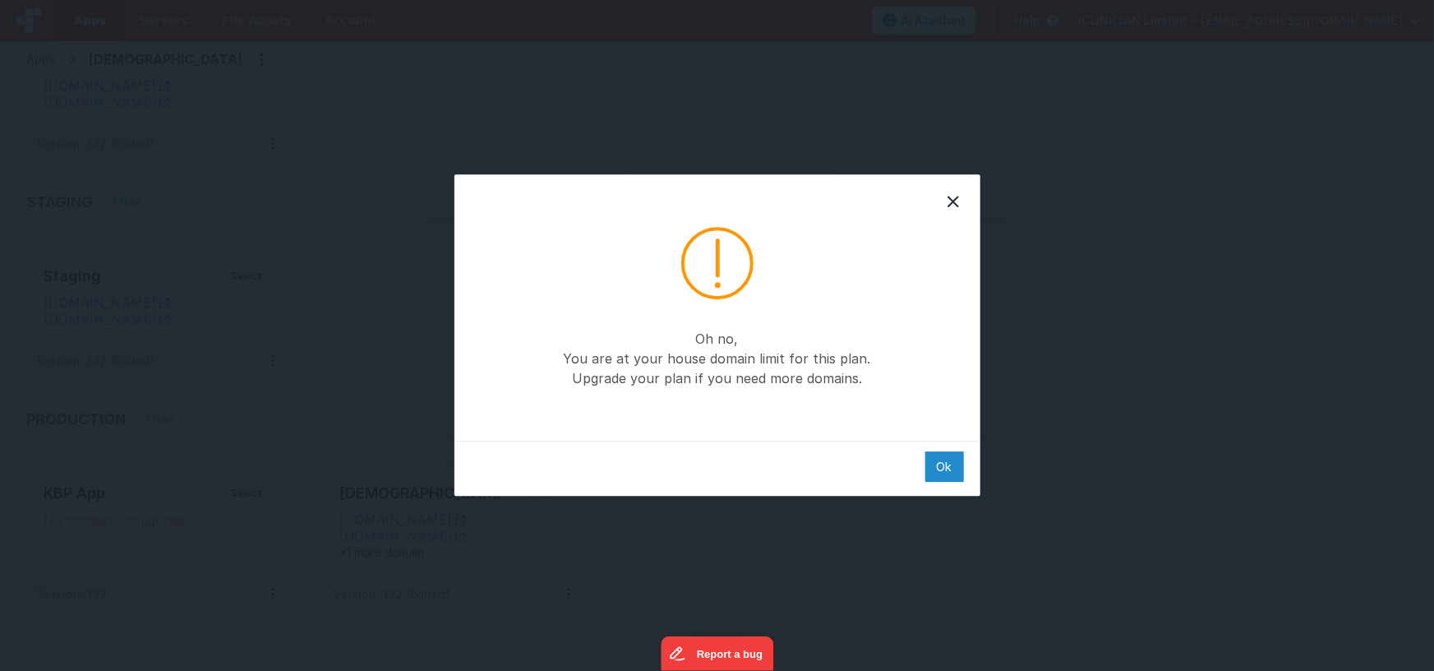
click at [944, 469] on div "Ok" at bounding box center [944, 466] width 39 height 30
